Goal: Task Accomplishment & Management: Complete application form

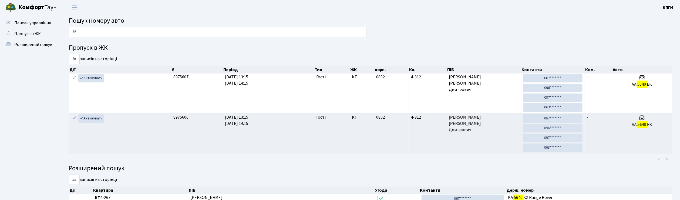
type input "5"
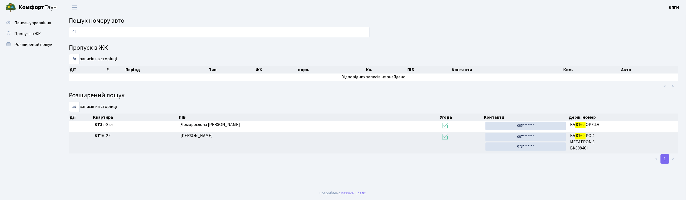
type input "0"
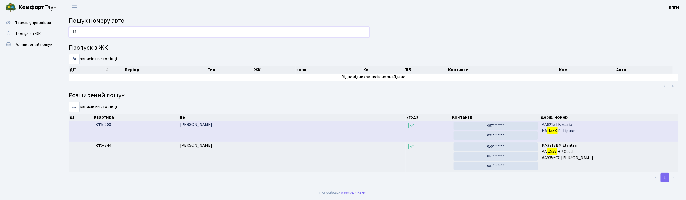
type input "1"
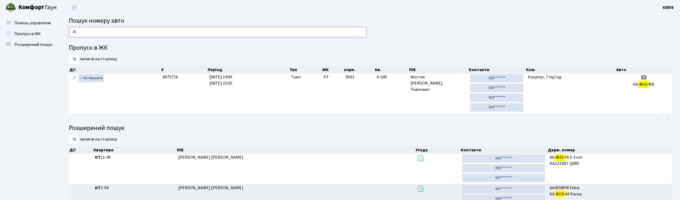
type input "4"
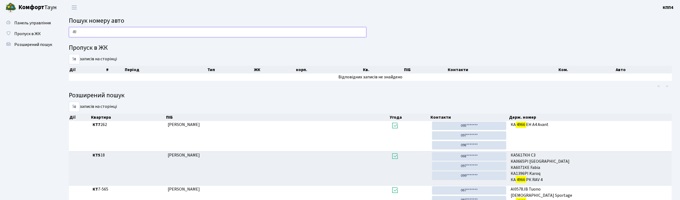
type input "4"
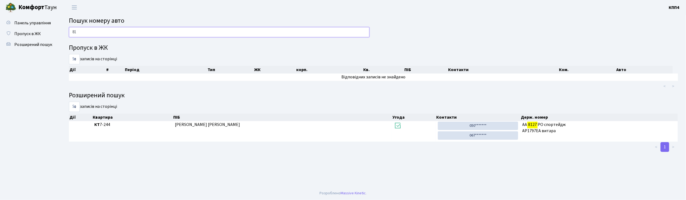
type input "8"
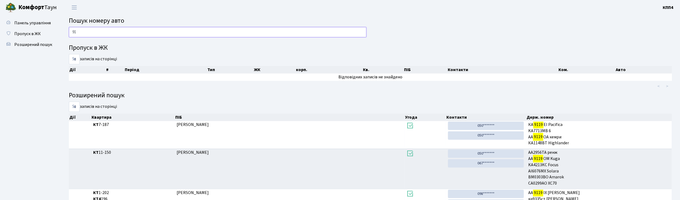
type input "9"
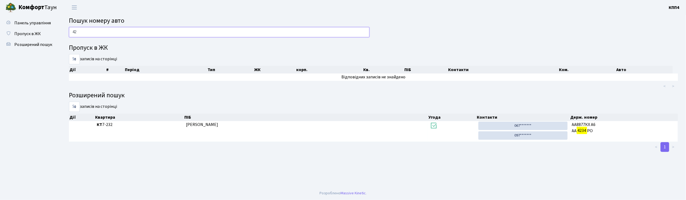
type input "4"
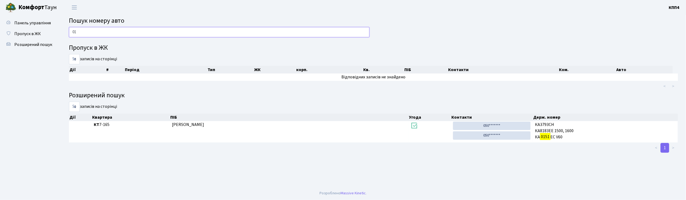
type input "0"
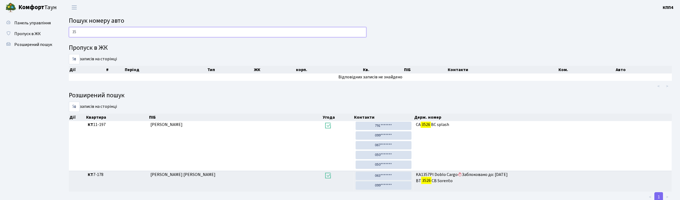
type input "3"
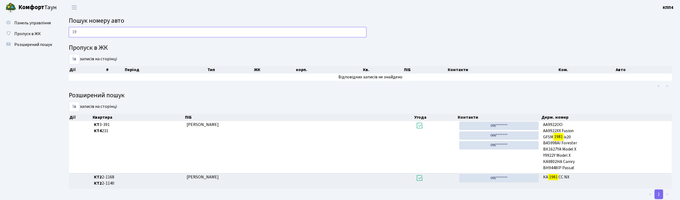
type input "1"
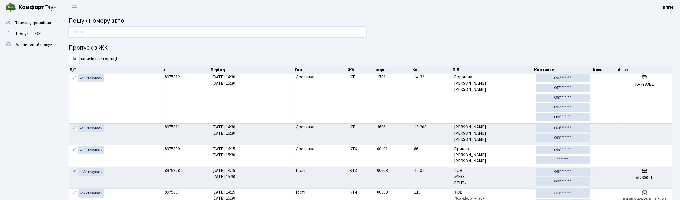
type input "9"
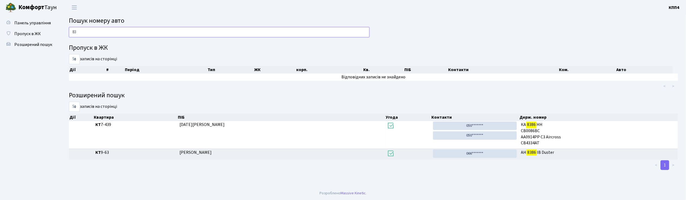
type input "8"
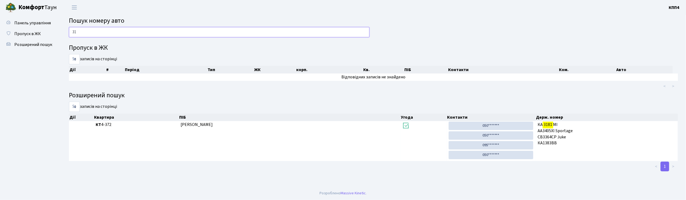
type input "3"
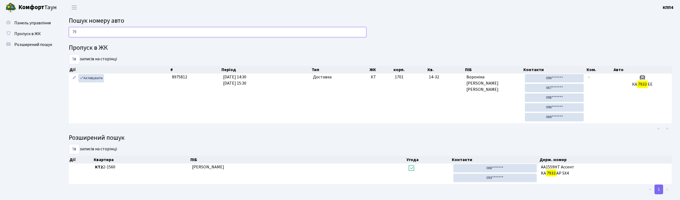
type input "7"
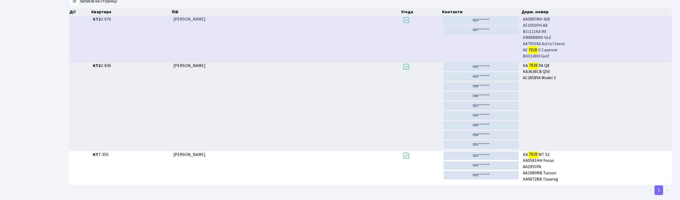
scroll to position [116, 0]
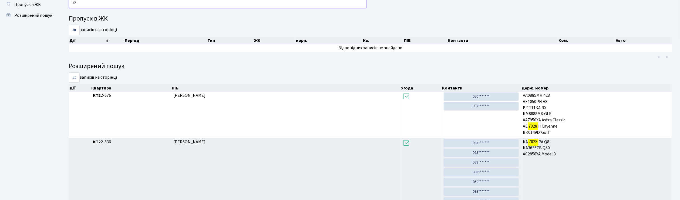
type input "7"
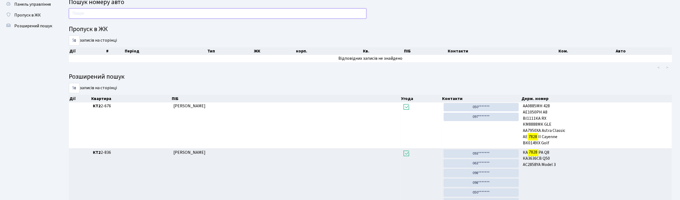
scroll to position [0, 0]
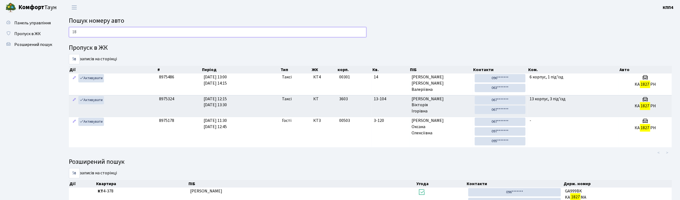
type input "1"
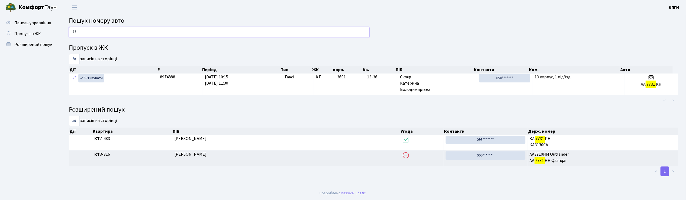
type input "7"
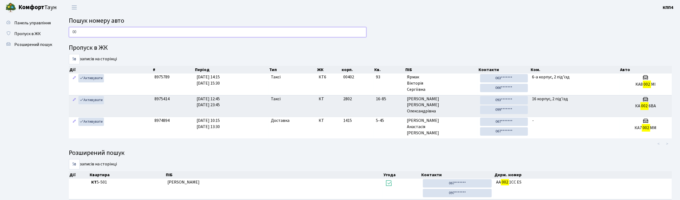
type input "0"
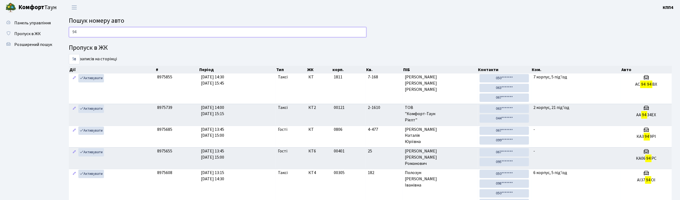
type input "9"
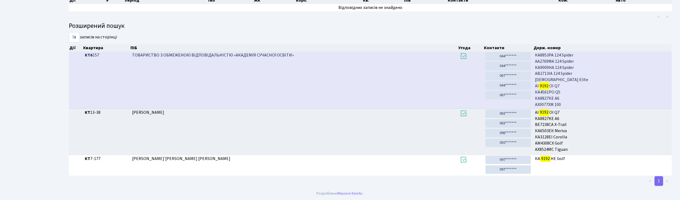
scroll to position [29, 0]
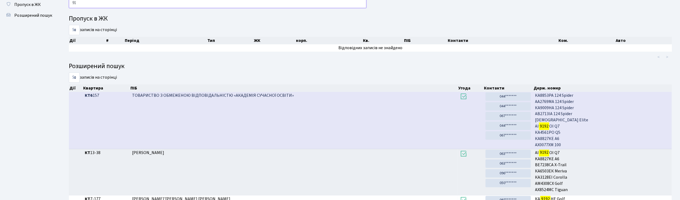
type input "9"
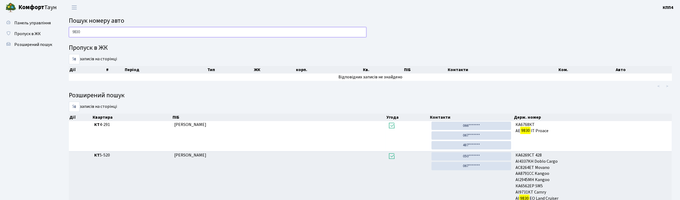
scroll to position [29, 0]
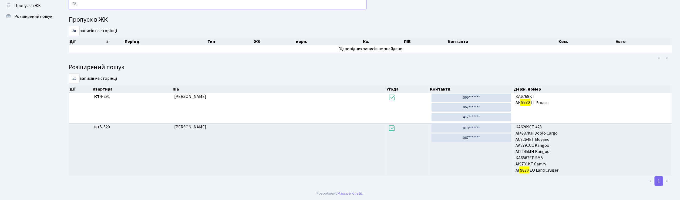
type input "9"
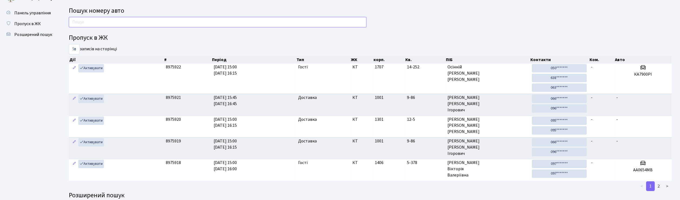
scroll to position [0, 0]
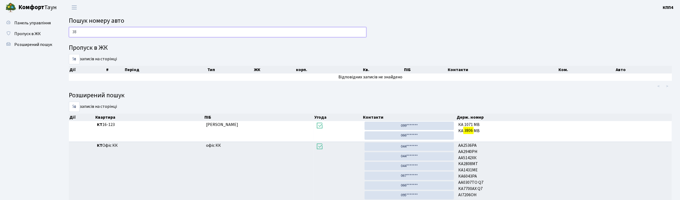
type input "3"
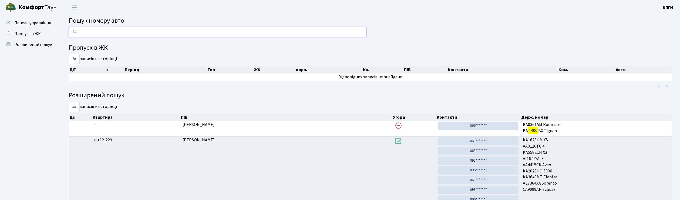
type input "1"
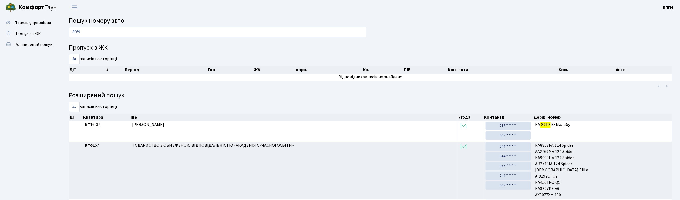
click at [26, 89] on ul "Панель управління Пропуск в ЖК Розширений пошук" at bounding box center [30, 175] width 54 height 315
click at [115, 32] on input "8969" at bounding box center [218, 32] width 298 height 10
type input "8"
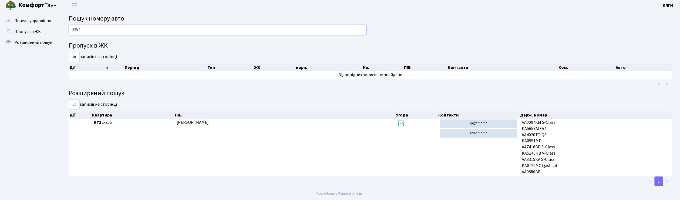
scroll to position [2, 0]
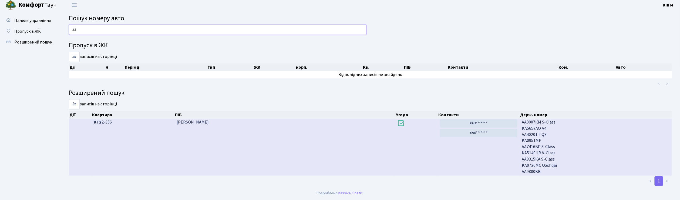
type input "3"
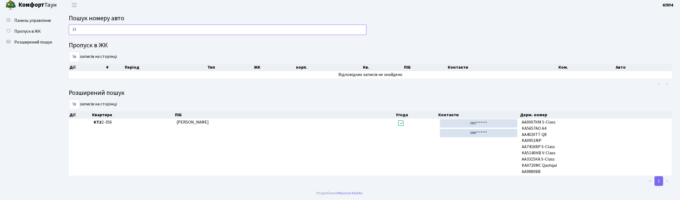
type input "3"
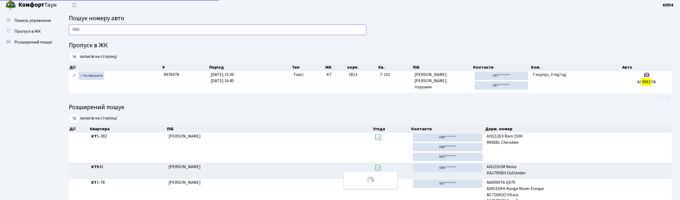
scroll to position [0, 0]
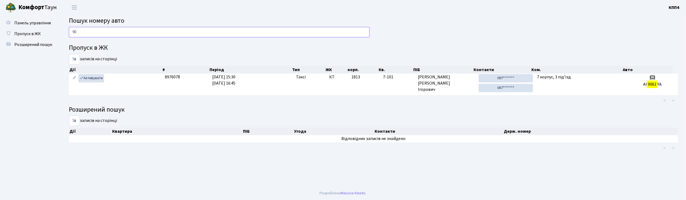
type input "9"
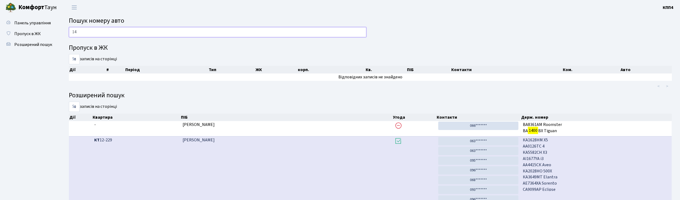
type input "1"
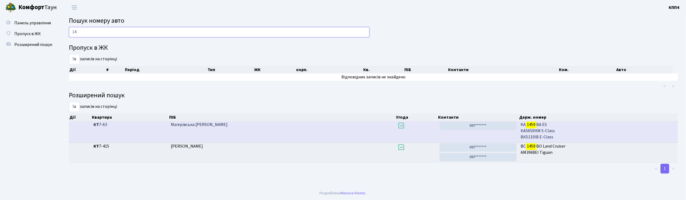
type input "1"
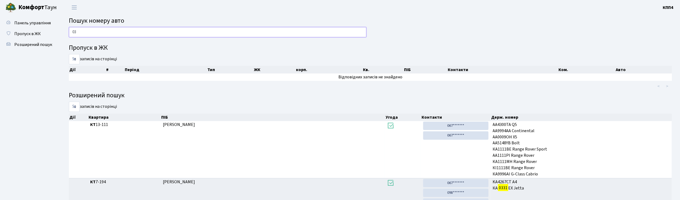
type input "0"
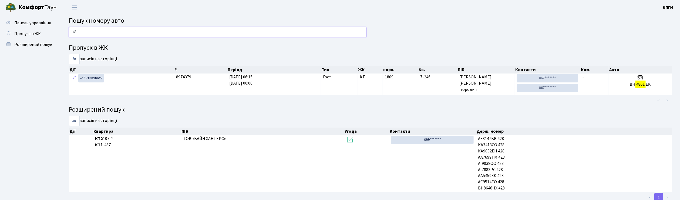
type input "4"
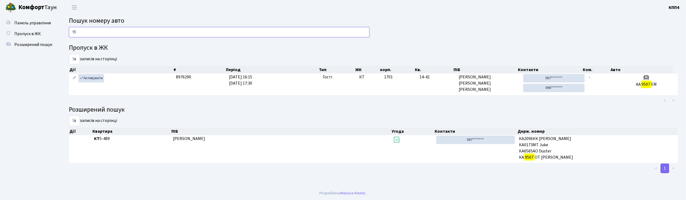
type input "9"
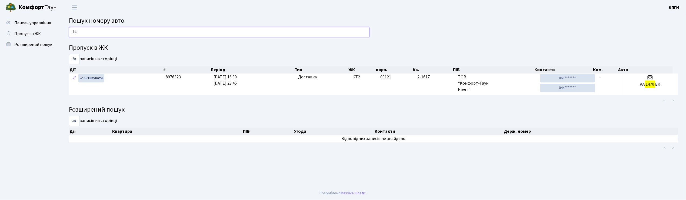
type input "1"
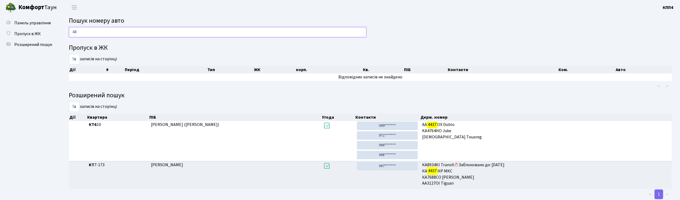
type input "4"
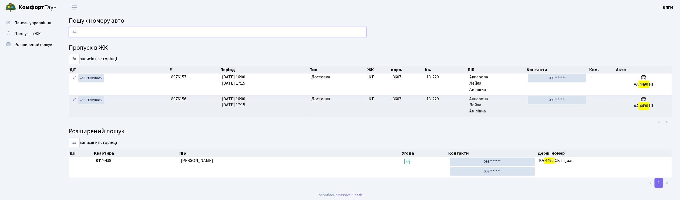
type input "4"
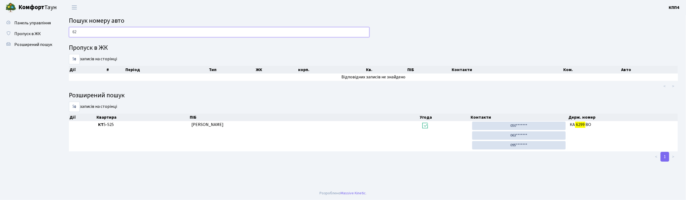
type input "6"
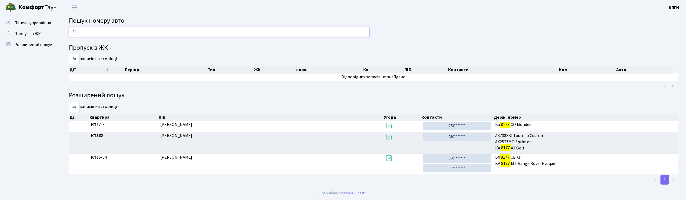
type input "8"
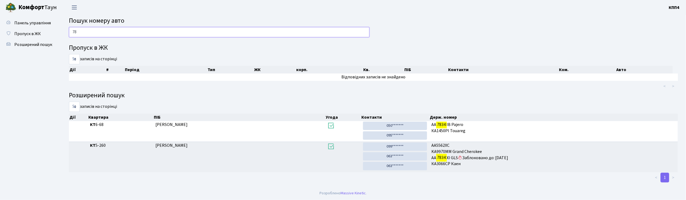
type input "7"
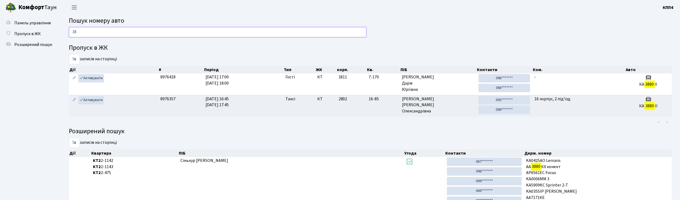
type input "3"
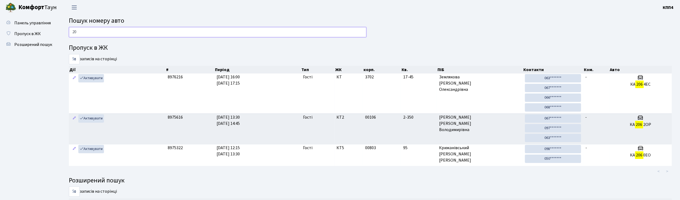
type input "2"
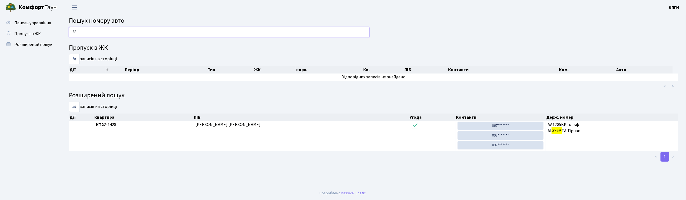
type input "3"
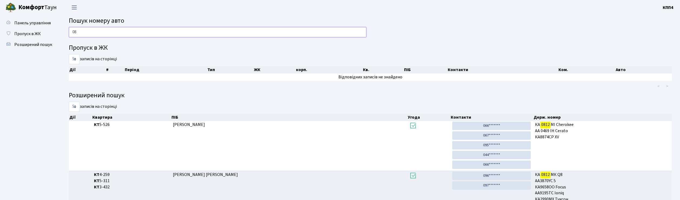
type input "0"
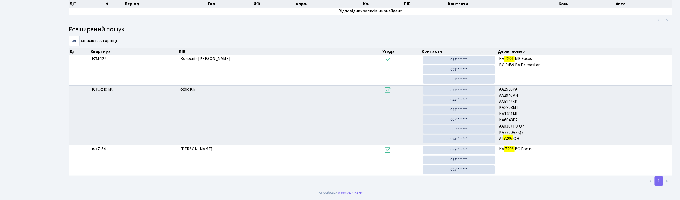
scroll to position [29, 0]
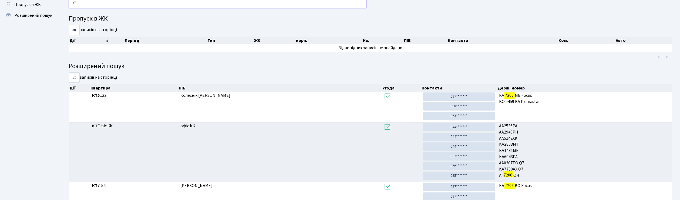
type input "7"
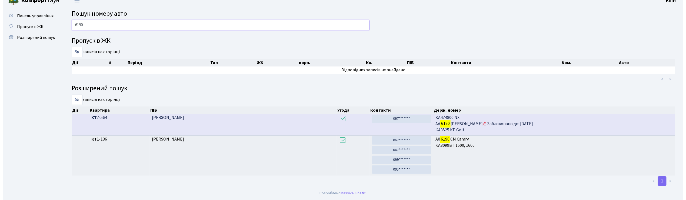
scroll to position [0, 0]
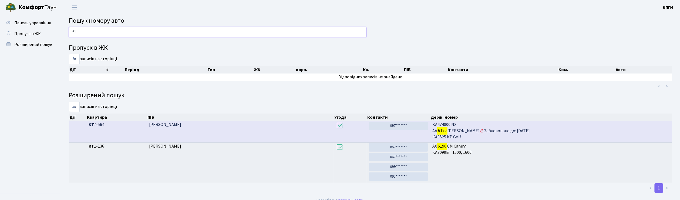
type input "6"
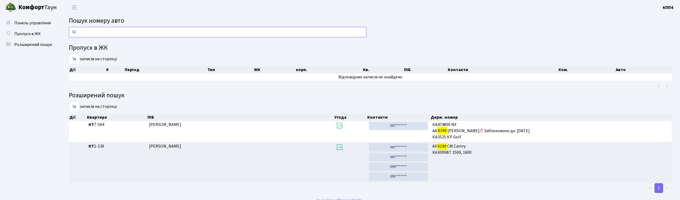
type input "6"
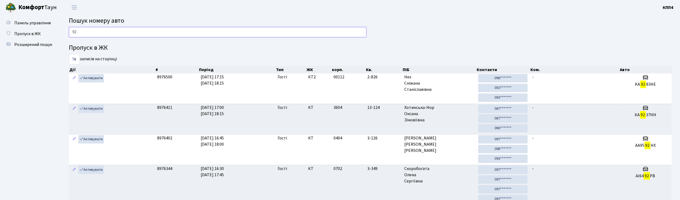
type input "9"
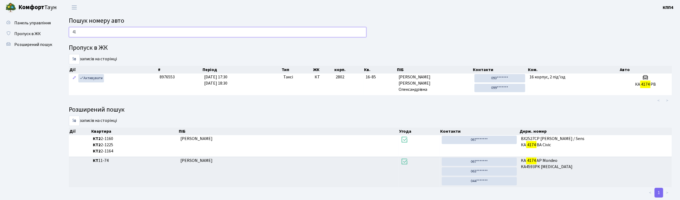
type input "4"
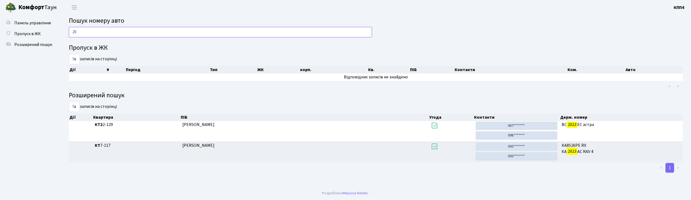
type input "2"
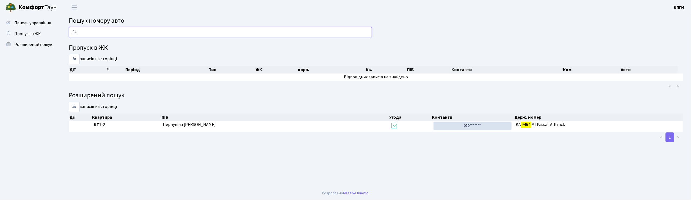
type input "9"
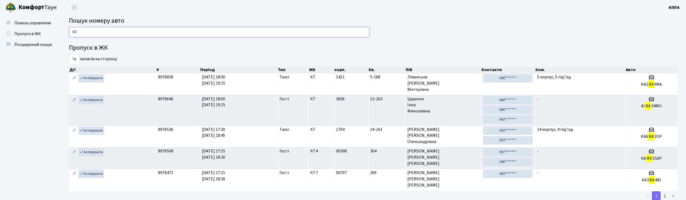
type input "8"
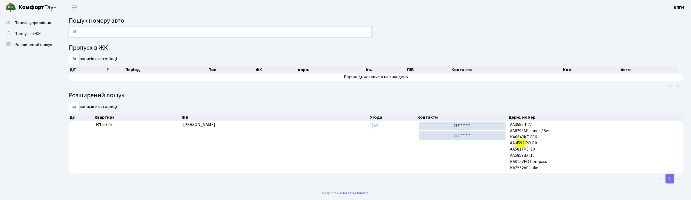
type input "4"
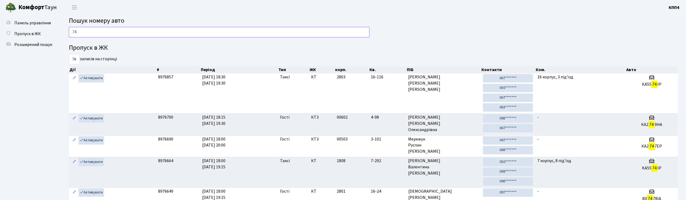
type input "7"
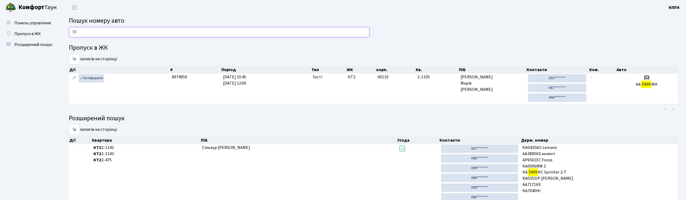
type input "5"
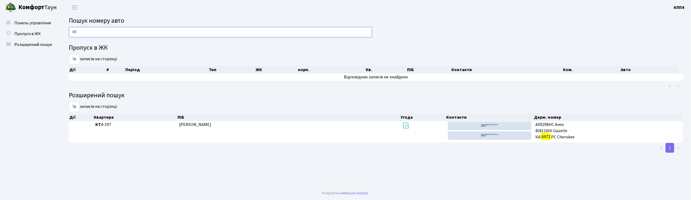
type input "6"
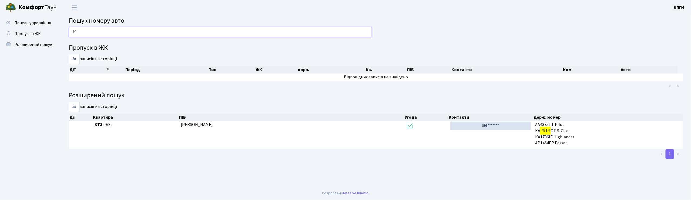
type input "7"
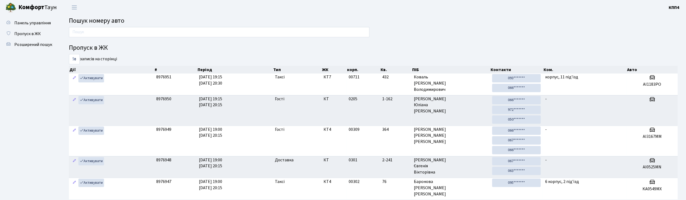
click at [41, 93] on ul "Панель управління Пропуск в ЖК Розширений пошук" at bounding box center [30, 185] width 54 height 334
click at [77, 34] on input "text" at bounding box center [219, 32] width 300 height 10
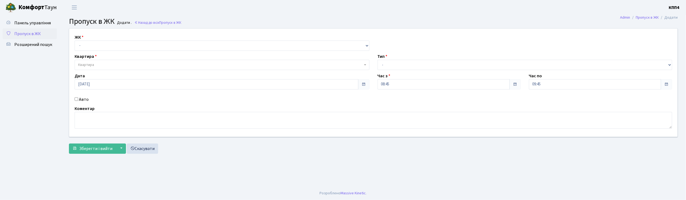
click at [76, 98] on input "Авто" at bounding box center [77, 99] width 4 height 4
checkbox input "true"
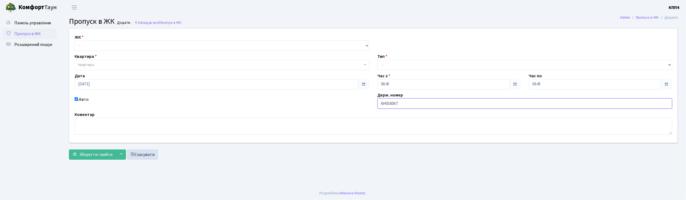
type input "АН0160КТ"
click at [101, 44] on select "- КТ, вул. Регенераторна, 4 КТ2, просп. Соборності, 17 КТ3, вул. Березнева, 16 …" at bounding box center [222, 46] width 295 height 10
select select "271"
click at [75, 41] on select "- КТ, вул. Регенераторна, 4 КТ2, просп. Соборності, 17 КТ3, вул. Березнева, 16 …" at bounding box center [222, 46] width 295 height 10
select select
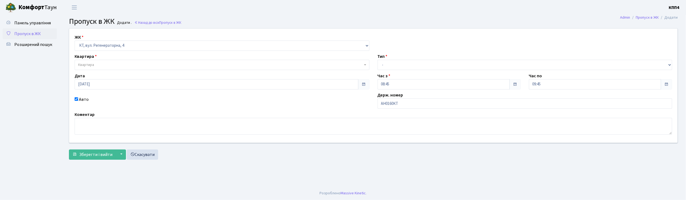
click at [103, 64] on span "Квартира" at bounding box center [220, 64] width 285 height 5
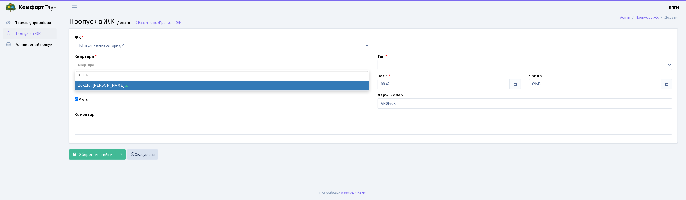
type input "16-116"
select select "8677"
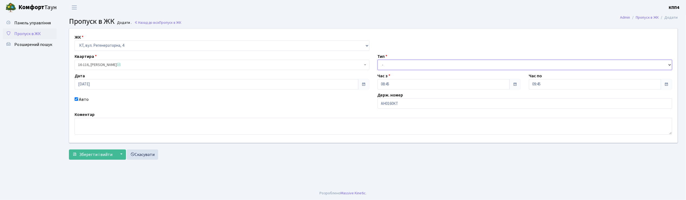
click at [386, 65] on select "- Доставка Таксі Гості Сервіс" at bounding box center [524, 65] width 295 height 10
select select "3"
click at [377, 60] on select "- Доставка Таксі Гості Сервіс" at bounding box center [524, 65] width 295 height 10
click at [102, 155] on span "Зберегти і вийти" at bounding box center [95, 155] width 33 height 6
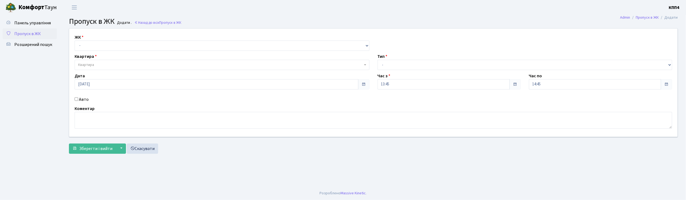
click at [77, 100] on input "Авто" at bounding box center [77, 99] width 4 height 4
checkbox input "true"
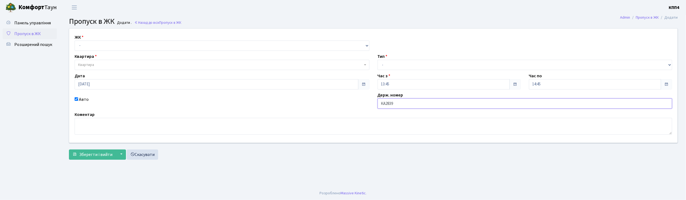
type input "КА2839ІІ"
click at [88, 47] on select "- КТ, вул. Регенераторна, 4 КТ2, просп. [STREET_ADDRESS] [STREET_ADDRESS] [PERS…" at bounding box center [222, 46] width 295 height 10
select select "271"
click at [75, 41] on select "- КТ, вул. Регенераторна, 4 КТ2, просп. Соборності, 17 КТ3, вул. Березнева, 16 …" at bounding box center [222, 46] width 295 height 10
select select
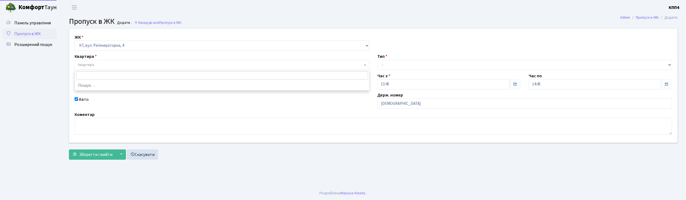
click at [92, 63] on span "Квартира" at bounding box center [86, 64] width 16 height 5
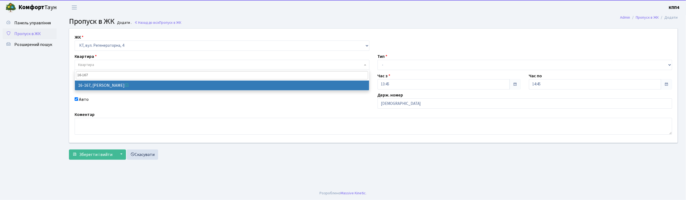
type input "16-167"
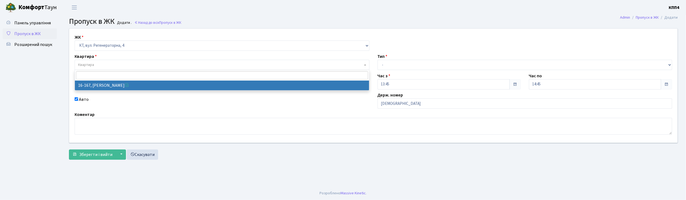
select select "8728"
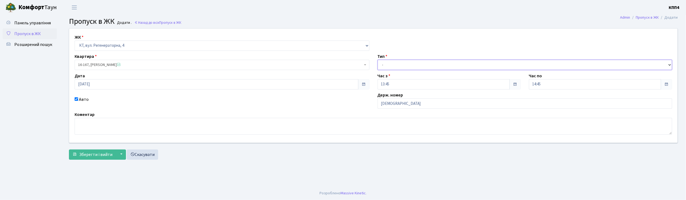
click at [397, 63] on select "- Доставка Таксі Гості Сервіс" at bounding box center [524, 65] width 295 height 10
select select "2"
click at [377, 60] on select "- Доставка Таксі Гості Сервіс" at bounding box center [524, 65] width 295 height 10
click at [99, 153] on span "Зберегти і вийти" at bounding box center [95, 155] width 33 height 6
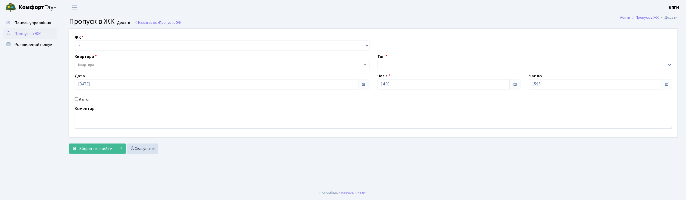
click at [76, 98] on input "Авто" at bounding box center [77, 99] width 4 height 4
checkbox input "true"
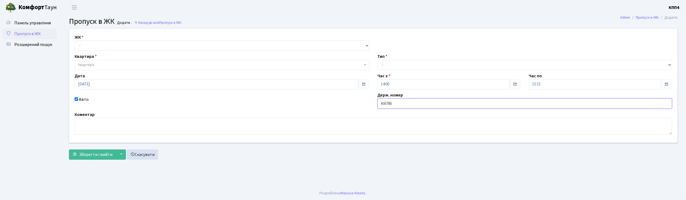
type input "АІ6786ОА"
click at [83, 45] on select "- КТ, вул. Регенераторна, 4 КТ2, просп. Соборності, 17 КТ3, вул. Березнева, 16 …" at bounding box center [222, 46] width 295 height 10
select select "271"
click at [75, 41] on select "- КТ, вул. Регенераторна, 4 КТ2, просп. Соборності, 17 КТ3, вул. Березнева, 16 …" at bounding box center [222, 46] width 295 height 10
select select
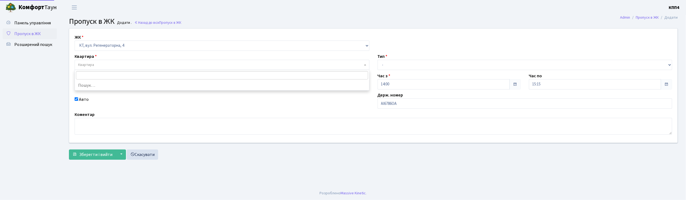
click at [86, 64] on span "Квартира" at bounding box center [86, 64] width 16 height 5
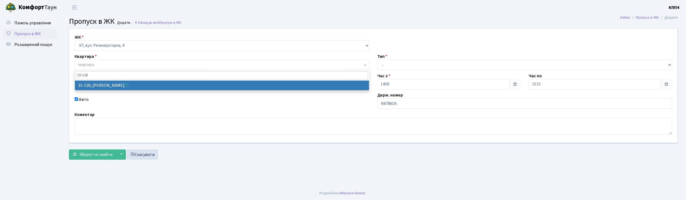
type input "15-128"
select select "8903"
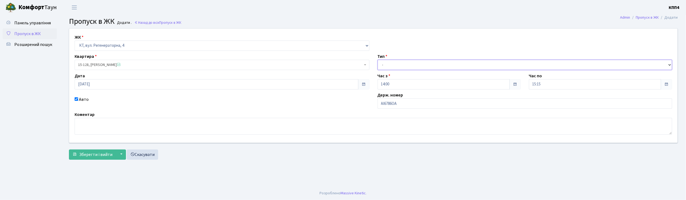
click at [403, 65] on select "- Доставка Таксі Гості Сервіс" at bounding box center [524, 65] width 295 height 10
select select "2"
click at [377, 60] on select "- Доставка Таксі Гості Сервіс" at bounding box center [524, 65] width 295 height 10
click at [84, 156] on span "Зберегти і вийти" at bounding box center [95, 155] width 33 height 6
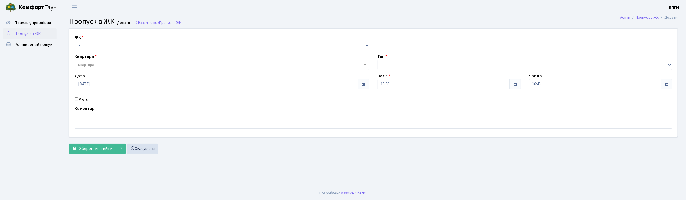
click at [76, 99] on input "Авто" at bounding box center [77, 99] width 4 height 4
checkbox input "true"
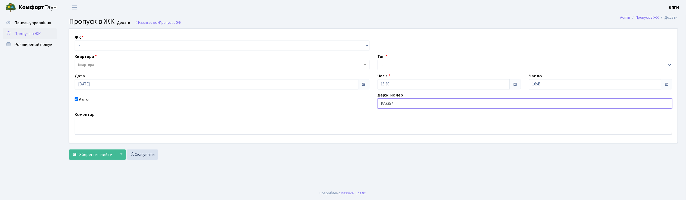
type input "КА3357ІН"
click at [89, 47] on select "- КТ, вул. Регенераторна, 4 КТ2, просп. [STREET_ADDRESS] [STREET_ADDRESS] [PERS…" at bounding box center [222, 46] width 295 height 10
select select "271"
click at [75, 41] on select "- КТ, вул. Регенераторна, 4 КТ2, просп. [STREET_ADDRESS] [STREET_ADDRESS] [PERS…" at bounding box center [222, 46] width 295 height 10
select select
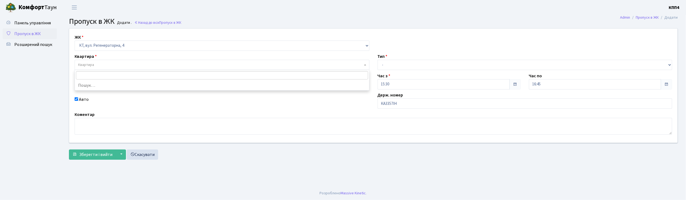
click at [89, 63] on span "Квартира" at bounding box center [86, 64] width 16 height 5
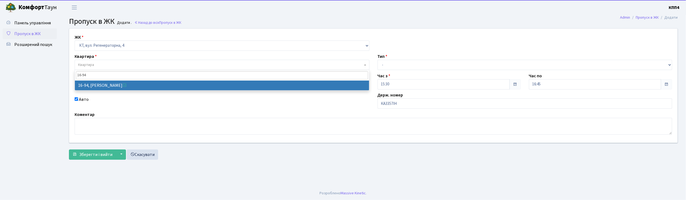
type input "16-94"
select select "8655"
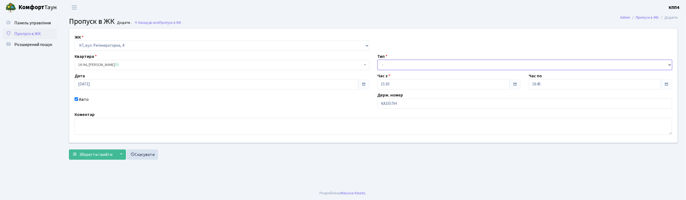
click at [393, 65] on select "- Доставка Таксі Гості Сервіс" at bounding box center [524, 65] width 295 height 10
select select "3"
click at [377, 60] on select "- Доставка Таксі Гості Сервіс" at bounding box center [524, 65] width 295 height 10
click at [91, 154] on span "Зберегти і вийти" at bounding box center [95, 155] width 33 height 6
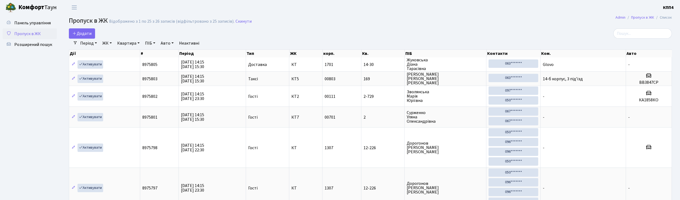
select select "25"
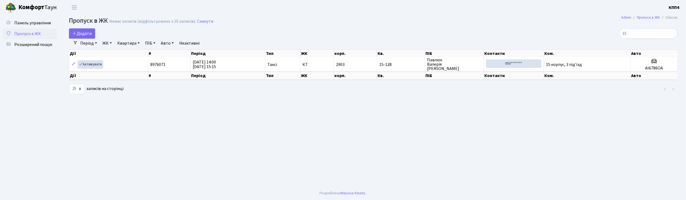
type input "1"
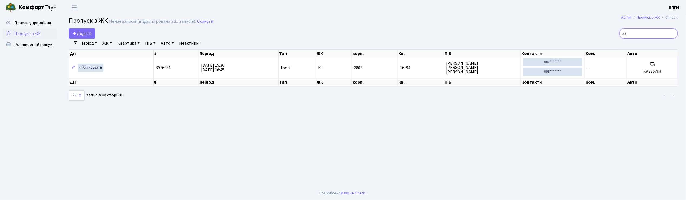
type input "3"
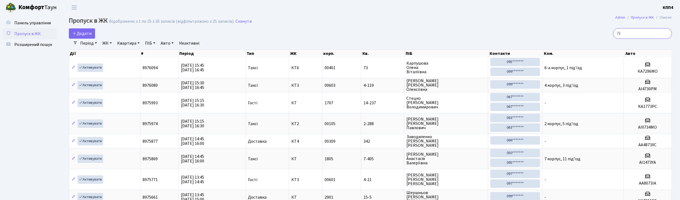
type input "7"
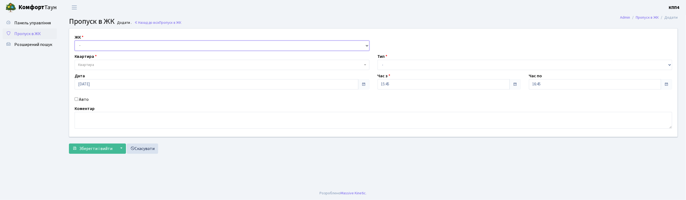
click at [89, 43] on select "- КТ, вул. Регенераторна, 4 КТ2, просп. [STREET_ADDRESS] [STREET_ADDRESS] [PERS…" at bounding box center [222, 46] width 295 height 10
select select "304"
click at [75, 41] on select "- КТ, вул. Регенераторна, 4 КТ2, просп. [STREET_ADDRESS] [STREET_ADDRESS] [PERS…" at bounding box center [222, 46] width 295 height 10
select select
click at [92, 65] on span "Квартира" at bounding box center [86, 64] width 16 height 5
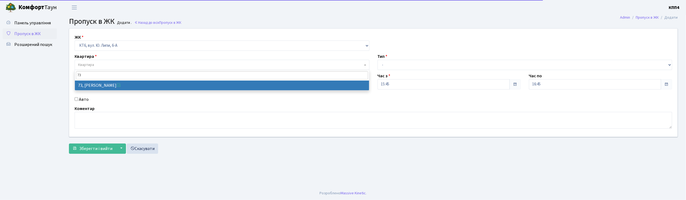
type input "73"
select select "17165"
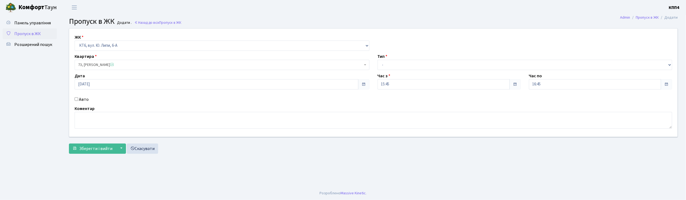
click at [76, 99] on input "Авто" at bounding box center [77, 99] width 4 height 4
checkbox input "true"
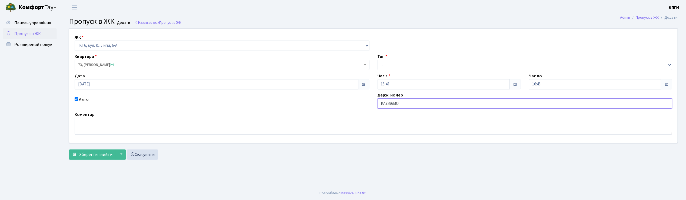
type input "КА7296МО"
click at [388, 64] on select "- Доставка Таксі Гості Сервіс" at bounding box center [524, 65] width 295 height 10
select select "2"
click at [377, 60] on select "- Доставка Таксі Гості Сервіс" at bounding box center [524, 65] width 295 height 10
click at [99, 152] on span "Зберегти і вийти" at bounding box center [95, 155] width 33 height 6
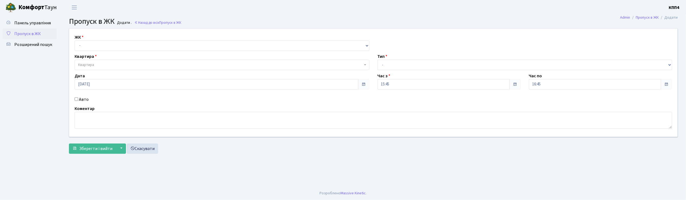
drag, startPoint x: 76, startPoint y: 99, endPoint x: 79, endPoint y: 81, distance: 18.7
click at [76, 98] on input "Авто" at bounding box center [77, 99] width 4 height 4
checkbox input "true"
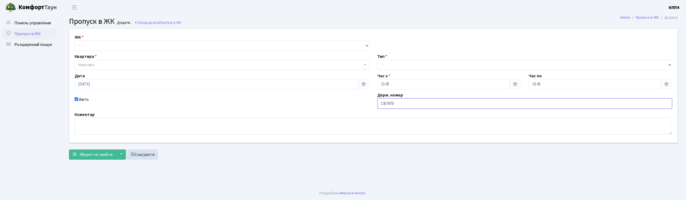
type input "СВ7970ЕН"
click at [98, 45] on select "- КТ, вул. Регенераторна, 4 КТ2, просп. [STREET_ADDRESS] [STREET_ADDRESS] [PERS…" at bounding box center [222, 46] width 295 height 10
select select "271"
click at [75, 41] on select "- КТ, вул. Регенераторна, 4 КТ2, просп. [STREET_ADDRESS] [STREET_ADDRESS] [PERS…" at bounding box center [222, 46] width 295 height 10
select select
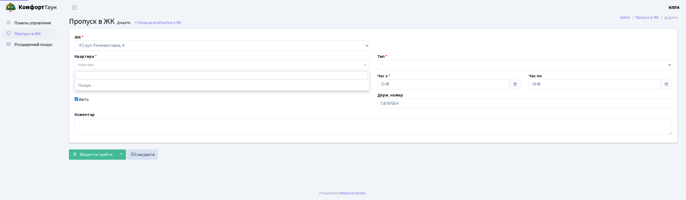
click at [96, 63] on span "Квартира" at bounding box center [220, 64] width 285 height 5
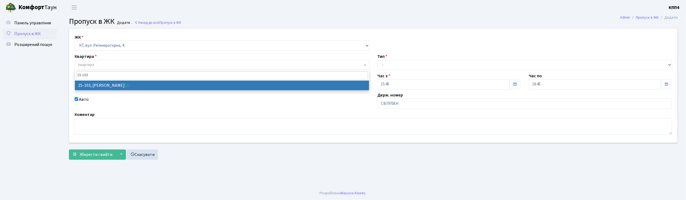
type input "15-103"
select select "8878"
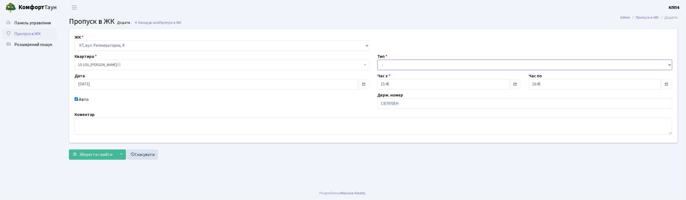
click at [396, 63] on select "- Доставка Таксі Гості Сервіс" at bounding box center [524, 65] width 295 height 10
select select "2"
click at [377, 60] on select "- Доставка Таксі Гості Сервіс" at bounding box center [524, 65] width 295 height 10
click at [99, 158] on button "Зберегти і вийти" at bounding box center [92, 154] width 47 height 10
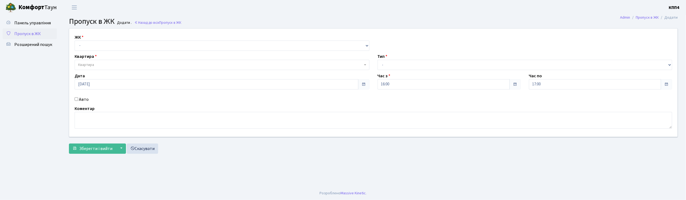
click at [76, 98] on input "Авто" at bounding box center [77, 99] width 4 height 4
checkbox input "true"
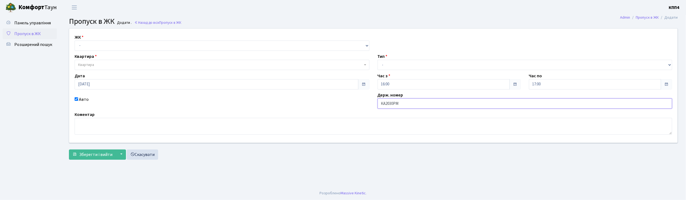
type input "КА2030РМ"
click at [122, 41] on select "- КТ, вул. Регенераторна, 4 КТ2, просп. [STREET_ADDRESS] [STREET_ADDRESS] [PERS…" at bounding box center [222, 46] width 295 height 10
select select "271"
click at [75, 41] on select "- КТ, вул. Регенераторна, 4 КТ2, просп. [STREET_ADDRESS] [STREET_ADDRESS] [PERS…" at bounding box center [222, 46] width 295 height 10
select select
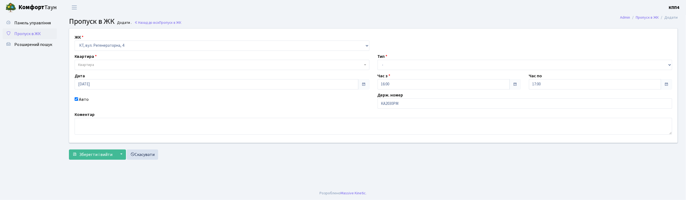
click at [107, 64] on span "Квартира" at bounding box center [220, 64] width 285 height 5
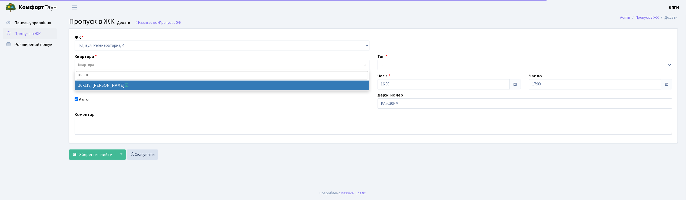
type input "16-118"
select select "8679"
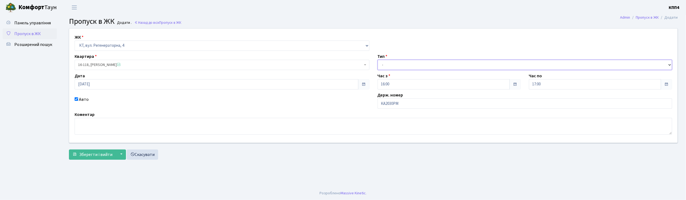
click at [397, 64] on select "- Доставка Таксі Гості Сервіс" at bounding box center [524, 65] width 295 height 10
select select "2"
click at [377, 60] on select "- Доставка Таксі Гості Сервіс" at bounding box center [524, 65] width 295 height 10
click at [98, 156] on span "Зберегти і вийти" at bounding box center [95, 155] width 33 height 6
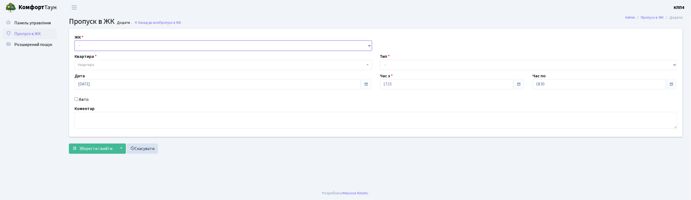
click at [86, 44] on select "- КТ, вул. Регенераторна, 4 КТ2, просп. [STREET_ADDRESS] [STREET_ADDRESS] [PERS…" at bounding box center [223, 46] width 297 height 10
select select "271"
click at [75, 41] on select "- КТ, вул. Регенераторна, 4 КТ2, просп. [STREET_ADDRESS] [STREET_ADDRESS] [PERS…" at bounding box center [223, 46] width 297 height 10
select select
click at [88, 62] on span "Квартира" at bounding box center [223, 65] width 297 height 10
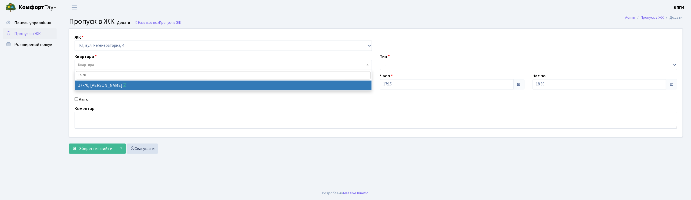
type input "17-70"
select select "9024"
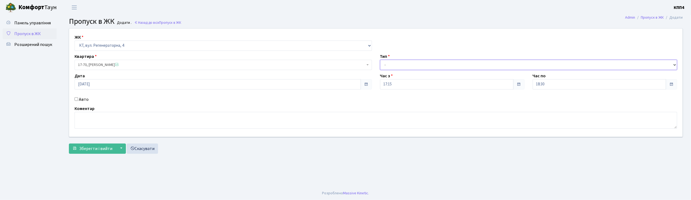
click at [383, 61] on select "- Доставка Таксі Гості Сервіс" at bounding box center [528, 65] width 297 height 10
select select "1"
click at [380, 60] on select "- Доставка Таксі Гості Сервіс" at bounding box center [528, 65] width 297 height 10
click at [91, 146] on span "Зберегти і вийти" at bounding box center [95, 149] width 33 height 6
click at [90, 47] on select "- КТ, вул. Регенераторна, 4 КТ2, просп. [STREET_ADDRESS] [STREET_ADDRESS] [PERS…" at bounding box center [223, 46] width 297 height 10
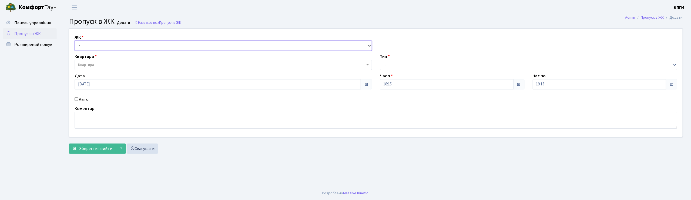
select select "304"
click at [75, 41] on select "- КТ, вул. Регенераторна, 4 КТ2, просп. Соборності, 17 КТ3, вул. Березнева, 16 …" at bounding box center [223, 46] width 297 height 10
select select
click at [85, 65] on span "Квартира" at bounding box center [86, 64] width 16 height 5
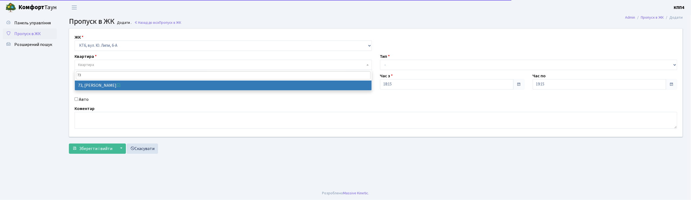
type input "73"
select select "17165"
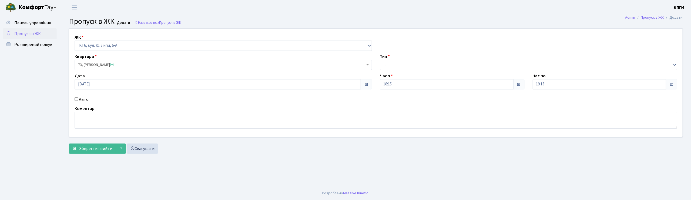
click at [76, 99] on input "Авто" at bounding box center [77, 99] width 4 height 4
checkbox input "true"
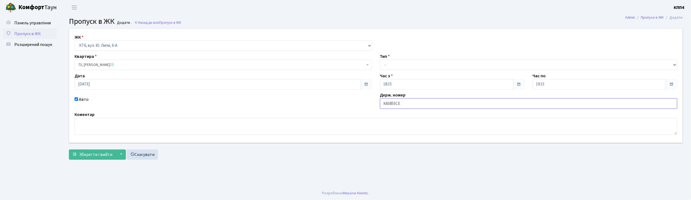
type input "КА5855СЕ"
click at [398, 63] on select "- Доставка Таксі Гості Сервіс" at bounding box center [528, 65] width 297 height 10
select select "2"
click at [380, 60] on select "- Доставка Таксі Гості Сервіс" at bounding box center [528, 65] width 297 height 10
click at [89, 155] on span "Зберегти і вийти" at bounding box center [95, 155] width 33 height 6
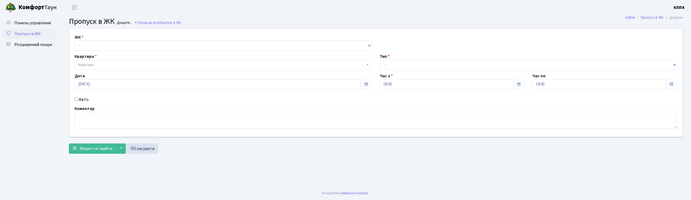
click at [76, 99] on input "Авто" at bounding box center [77, 99] width 4 height 4
checkbox input "true"
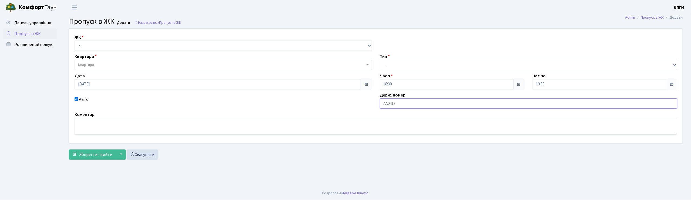
type input "АА0417YВ"
click at [85, 48] on select "- КТ, вул. Регенераторна, 4 КТ2, просп. [STREET_ADDRESS] [STREET_ADDRESS] [PERS…" at bounding box center [223, 46] width 297 height 10
select select "271"
click at [75, 41] on select "- КТ, вул. Регенераторна, 4 КТ2, просп. [STREET_ADDRESS] [STREET_ADDRESS] [PERS…" at bounding box center [223, 46] width 297 height 10
select select
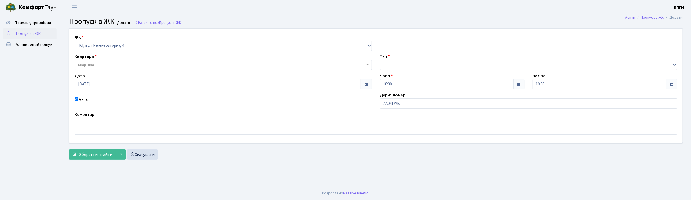
click at [89, 63] on span "Квартира" at bounding box center [86, 64] width 16 height 5
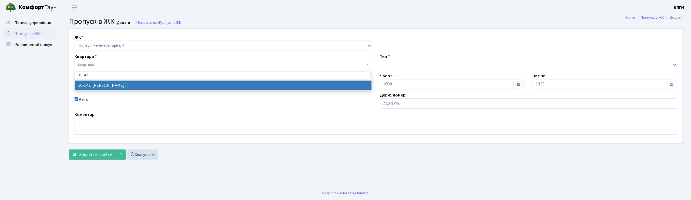
type input "16-142"
select select "8703"
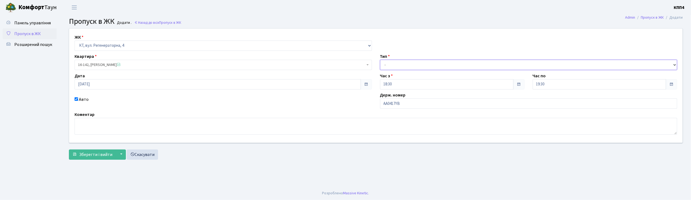
click at [392, 63] on select "- Доставка Таксі Гості Сервіс" at bounding box center [528, 65] width 297 height 10
select select "3"
click at [380, 60] on select "- Доставка Таксі Гості Сервіс" at bounding box center [528, 65] width 297 height 10
click at [94, 154] on span "Зберегти і вийти" at bounding box center [95, 155] width 33 height 6
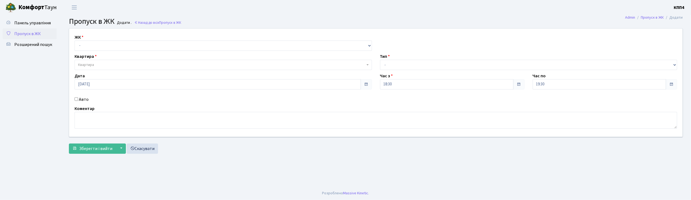
click at [77, 100] on input "Авто" at bounding box center [77, 99] width 4 height 4
checkbox input "true"
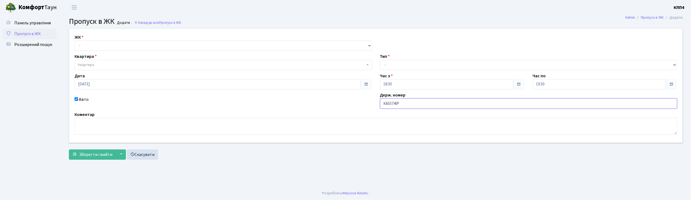
type input "КА5574ІР"
click at [113, 43] on select "- КТ, вул. Регенераторна, 4 КТ2, просп. [STREET_ADDRESS] [STREET_ADDRESS] [PERS…" at bounding box center [223, 46] width 297 height 10
select select "271"
click at [75, 41] on select "- КТ, вул. Регенераторна, 4 КТ2, просп. [STREET_ADDRESS] [STREET_ADDRESS] [PERS…" at bounding box center [223, 46] width 297 height 10
select select
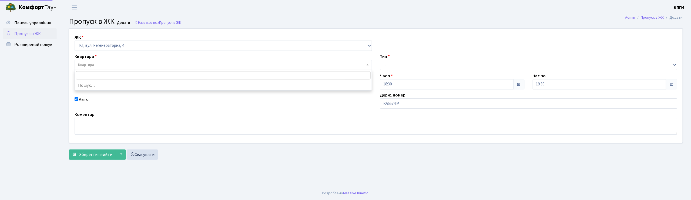
click at [109, 64] on span "Квартира" at bounding box center [221, 64] width 287 height 5
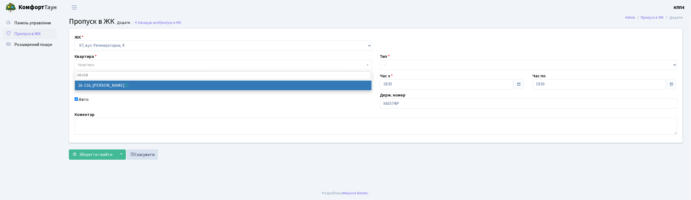
type input "16-116"
select select "8677"
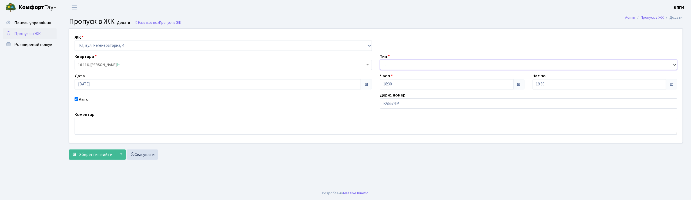
click at [394, 66] on select "- Доставка Таксі Гості Сервіс" at bounding box center [528, 65] width 297 height 10
select select "2"
click at [380, 60] on select "- Доставка Таксі Гості Сервіс" at bounding box center [528, 65] width 297 height 10
click at [101, 148] on form "ЖК - КТ, вул. Регенераторна, 4 КТ2, просп. [STREET_ADDRESS] [STREET_ADDRESS] [P…" at bounding box center [376, 93] width 614 height 131
click at [98, 155] on span "Зберегти і вийти" at bounding box center [95, 155] width 33 height 6
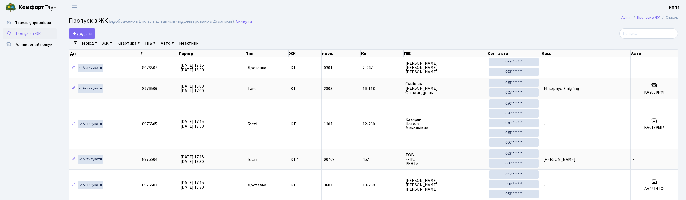
select select "25"
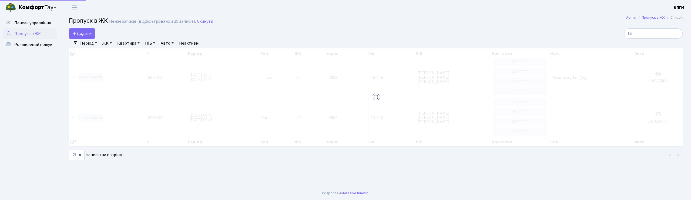
type input "1"
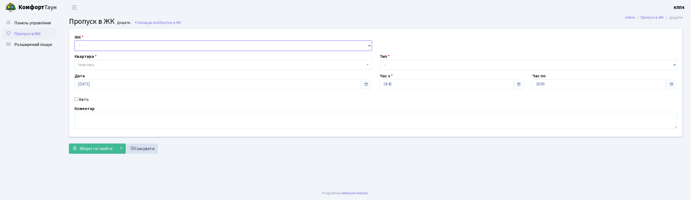
click at [83, 46] on select "- КТ, вул. Регенераторна, 4 КТ2, просп. [STREET_ADDRESS] [STREET_ADDRESS] [PERS…" at bounding box center [223, 46] width 297 height 10
select select "271"
click at [75, 41] on select "- КТ, вул. Регенераторна, 4 КТ2, просп. [STREET_ADDRESS] [STREET_ADDRESS] [PERS…" at bounding box center [223, 46] width 297 height 10
select select
click at [86, 63] on span "Квартира" at bounding box center [86, 64] width 16 height 5
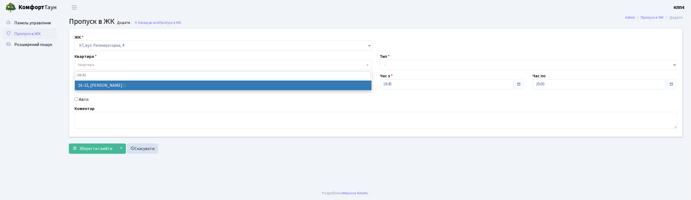
type input "16-32"
select select "8593"
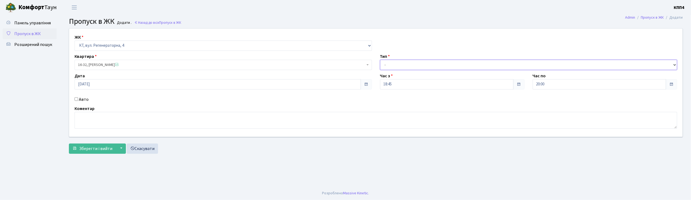
click at [392, 63] on select "- Доставка Таксі Гості Сервіс" at bounding box center [528, 65] width 297 height 10
select select "1"
click at [380, 60] on select "- Доставка Таксі Гості Сервіс" at bounding box center [528, 65] width 297 height 10
click at [88, 149] on span "Зберегти і вийти" at bounding box center [95, 149] width 33 height 6
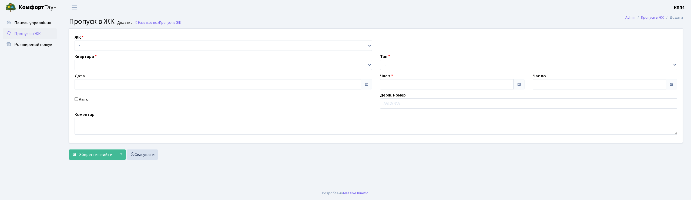
type input "[DATE]"
type input "19:15"
type input "20:30"
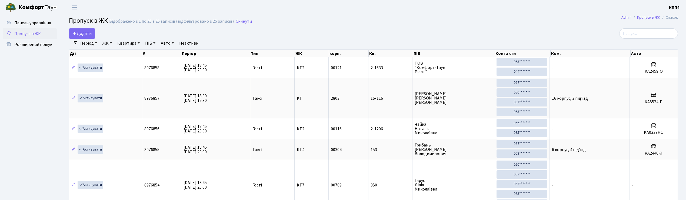
select select "25"
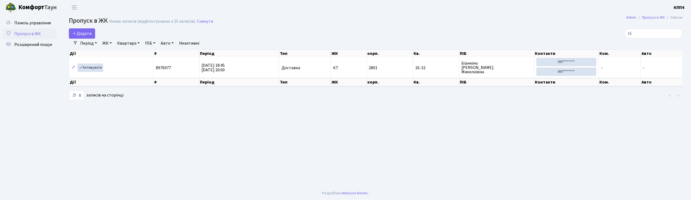
type input "1"
